Goal: Find contact information: Find contact information

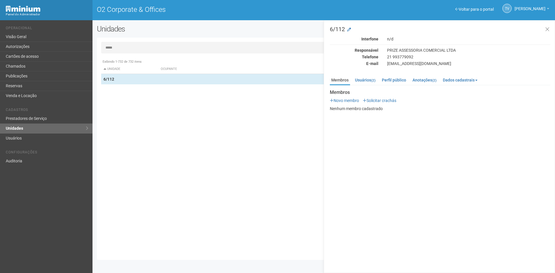
drag, startPoint x: 91, startPoint y: 40, endPoint x: 0, endPoint y: 1, distance: 99.5
click at [0, 14] on body "Aguarde... Painel do Administrador O2 Corporate & Offices TV [PERSON_NAME] [PER…" at bounding box center [277, 136] width 555 height 273
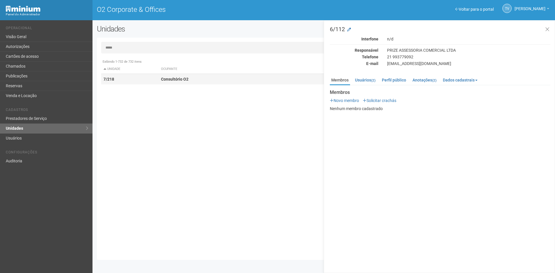
type input "*****"
click at [176, 77] on strong "Consultório O2" at bounding box center [174, 79] width 27 height 5
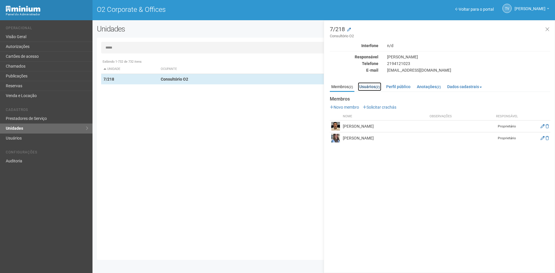
click at [368, 87] on link "Usuários (2)" at bounding box center [369, 86] width 23 height 9
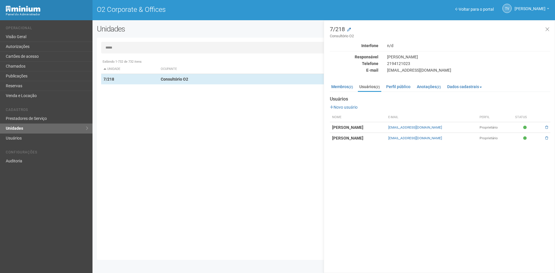
drag, startPoint x: 456, startPoint y: 139, endPoint x: 377, endPoint y: 140, distance: 79.5
click at [377, 140] on tr "[PERSON_NAME] [EMAIL_ADDRESS][DOMAIN_NAME] Proprietário" at bounding box center [440, 138] width 221 height 11
copy tr "[EMAIL_ADDRESS][DOMAIN_NAME]"
click at [406, 73] on div "7/218 Consultório O2 Interfone n/d Responsável [PERSON_NAME] Telefone [PHONE_NU…" at bounding box center [440, 84] width 221 height 117
click at [408, 72] on div "[EMAIL_ADDRESS][DOMAIN_NAME]" at bounding box center [469, 70] width 172 height 5
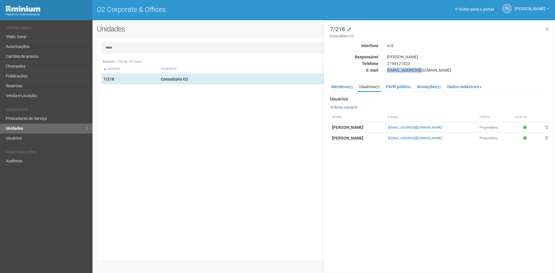
click at [408, 72] on div "[EMAIL_ADDRESS][DOMAIN_NAME]" at bounding box center [469, 70] width 172 height 5
copy div "[EMAIL_ADDRESS][DOMAIN_NAME]"
click at [448, 64] on div "2194121023" at bounding box center [469, 63] width 172 height 5
click at [404, 87] on link "Perfil público" at bounding box center [398, 86] width 27 height 9
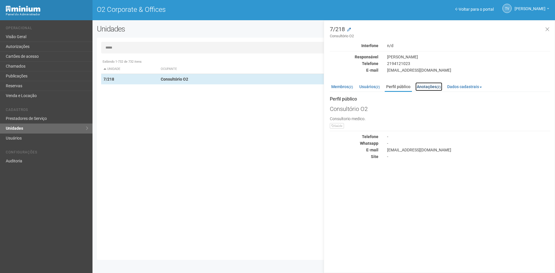
click at [430, 89] on link "Anotações (2)" at bounding box center [429, 86] width 27 height 9
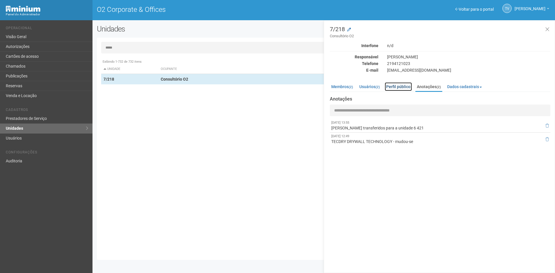
click at [402, 88] on link "Perfil público" at bounding box center [398, 86] width 27 height 9
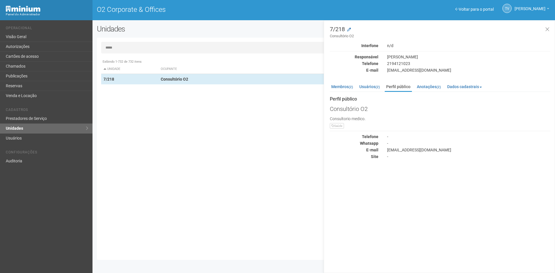
click at [390, 63] on div "2194121023" at bounding box center [469, 63] width 172 height 5
click at [550, 169] on div "7/218 Consultório O2 Interfone n/d Responsável [PERSON_NAME] Telefone [PHONE_NU…" at bounding box center [439, 146] width 231 height 253
click at [342, 91] on ul "Membros (2) Usuários (2) Perfil público Anotações (2) Dados cadastrais Propriet…" at bounding box center [440, 87] width 221 height 10
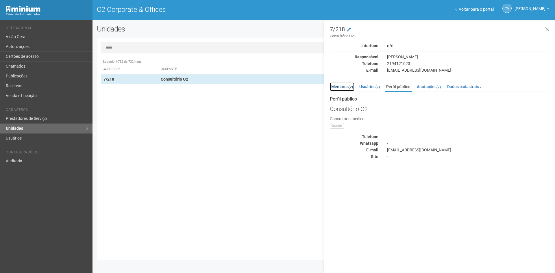
click at [342, 88] on link "Membros (2)" at bounding box center [342, 86] width 25 height 9
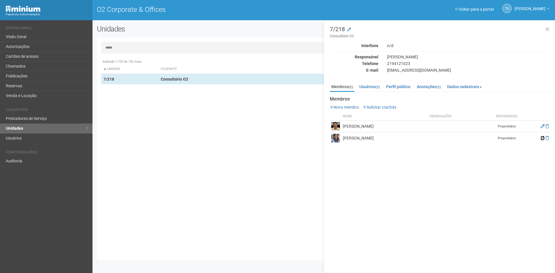
click at [541, 139] on icon at bounding box center [543, 138] width 4 height 4
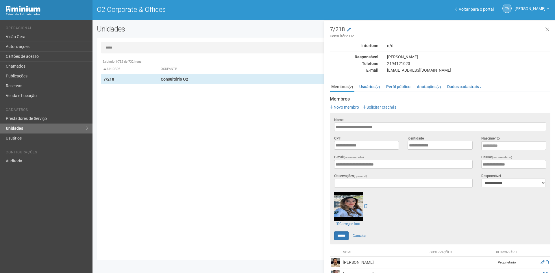
scroll to position [12, 0]
